Goal: Transaction & Acquisition: Download file/media

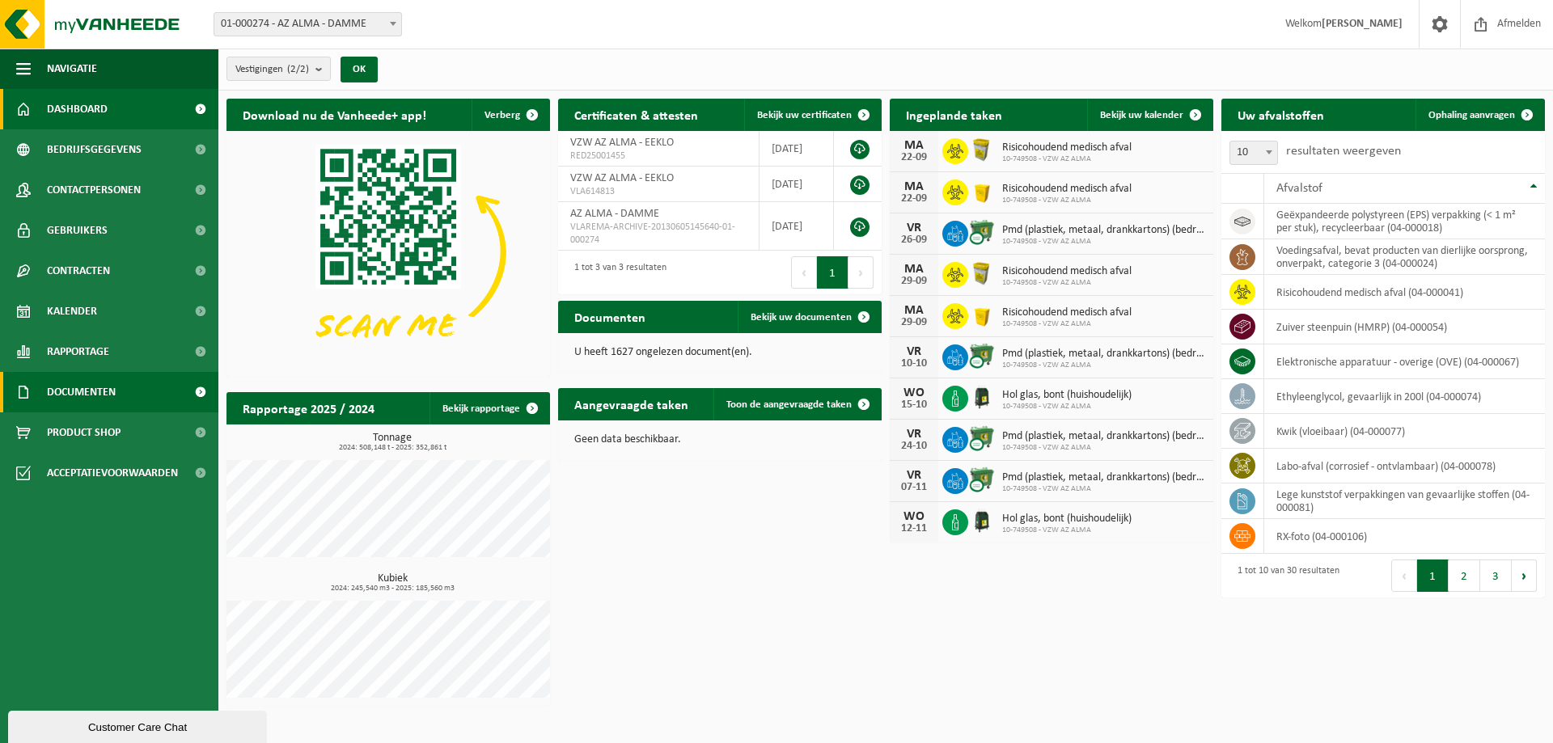
click at [112, 388] on span "Documenten" at bounding box center [81, 392] width 69 height 40
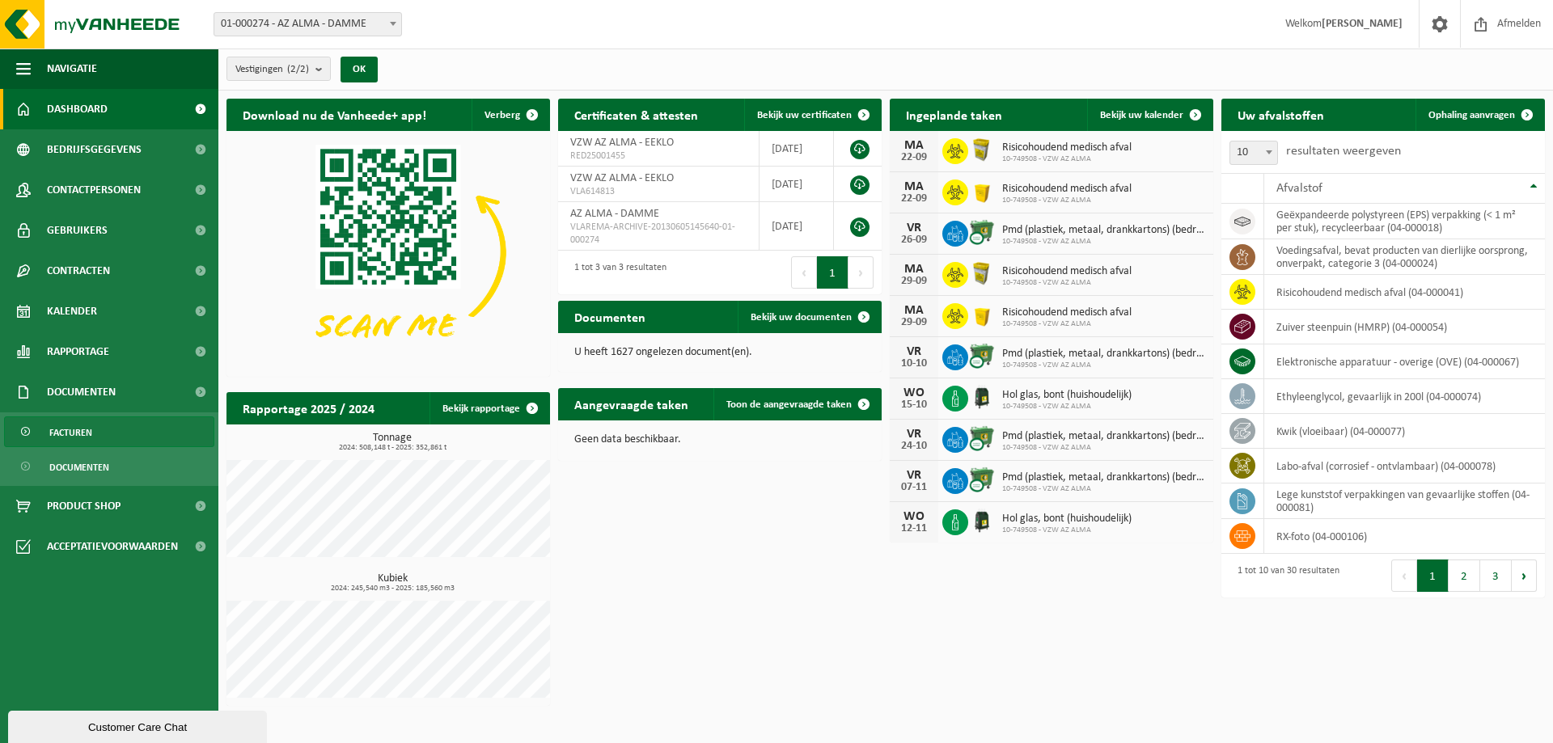
click at [118, 419] on link "Facturen" at bounding box center [109, 432] width 210 height 31
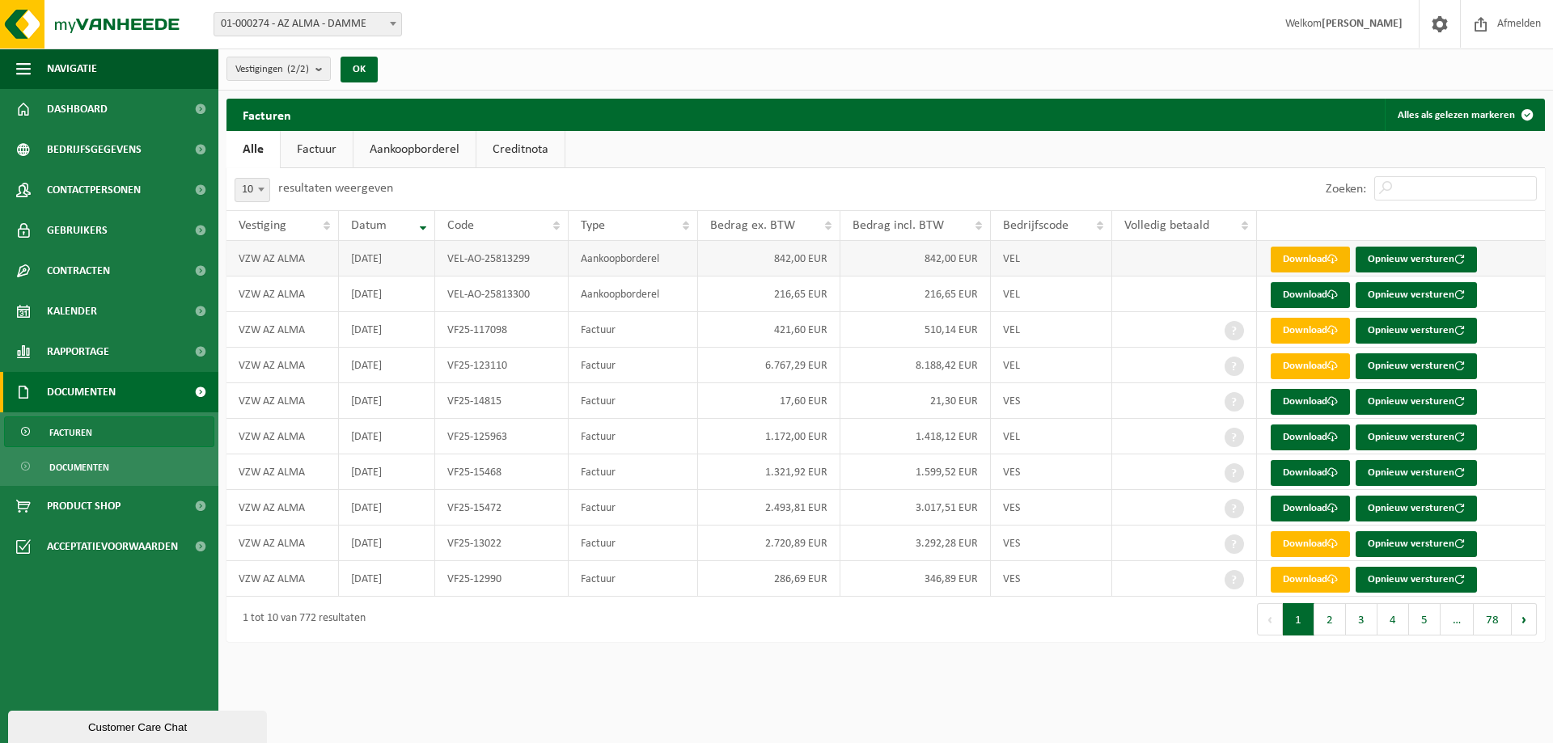
click at [1294, 256] on link "Download" at bounding box center [1310, 260] width 79 height 26
click at [1322, 288] on link "Download" at bounding box center [1310, 295] width 79 height 26
click at [1310, 337] on link "Download" at bounding box center [1310, 331] width 79 height 26
click at [1308, 366] on link "Download" at bounding box center [1310, 367] width 79 height 26
click at [1311, 401] on link "Download" at bounding box center [1310, 402] width 79 height 26
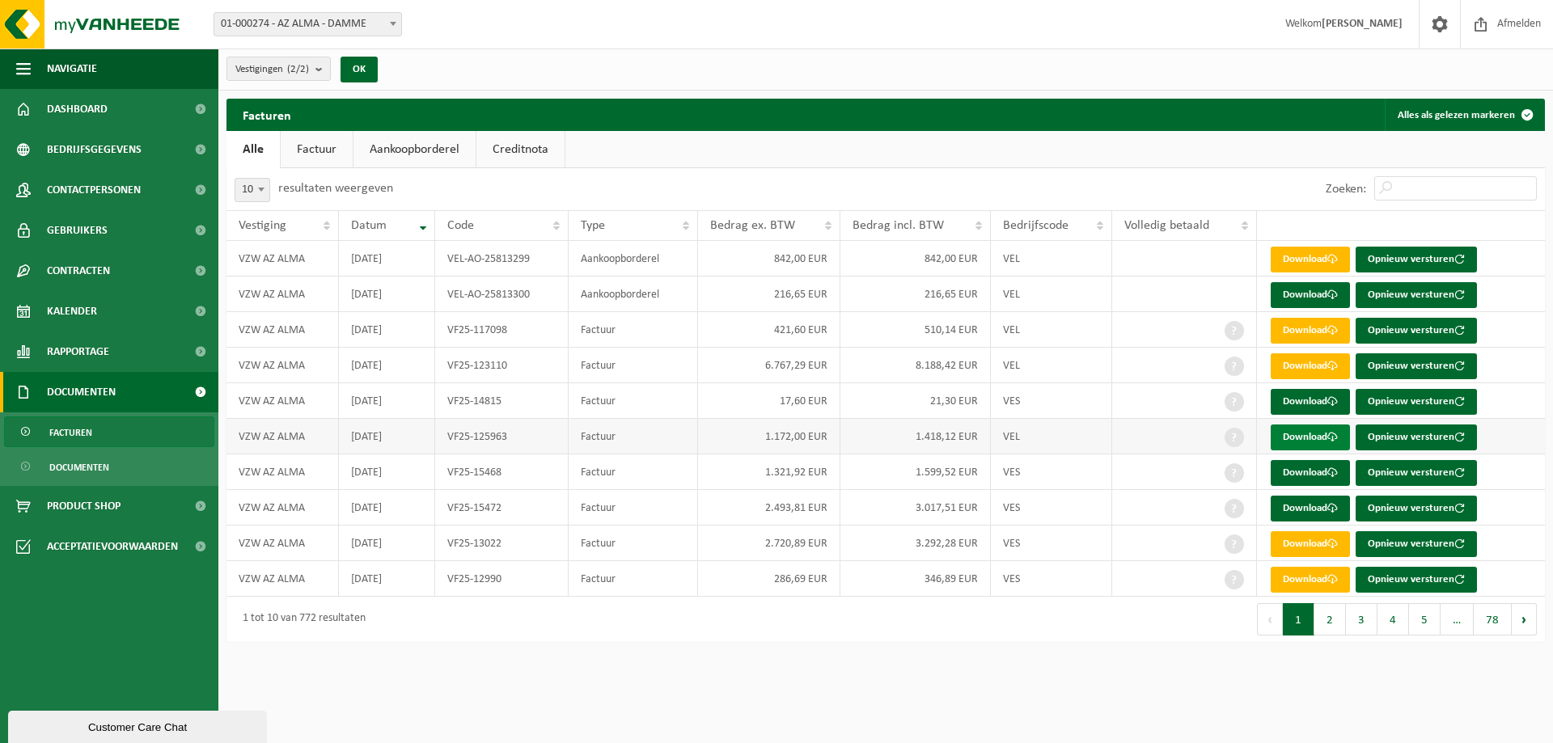
click at [1311, 434] on link "Download" at bounding box center [1310, 438] width 79 height 26
